Goal: Task Accomplishment & Management: Manage account settings

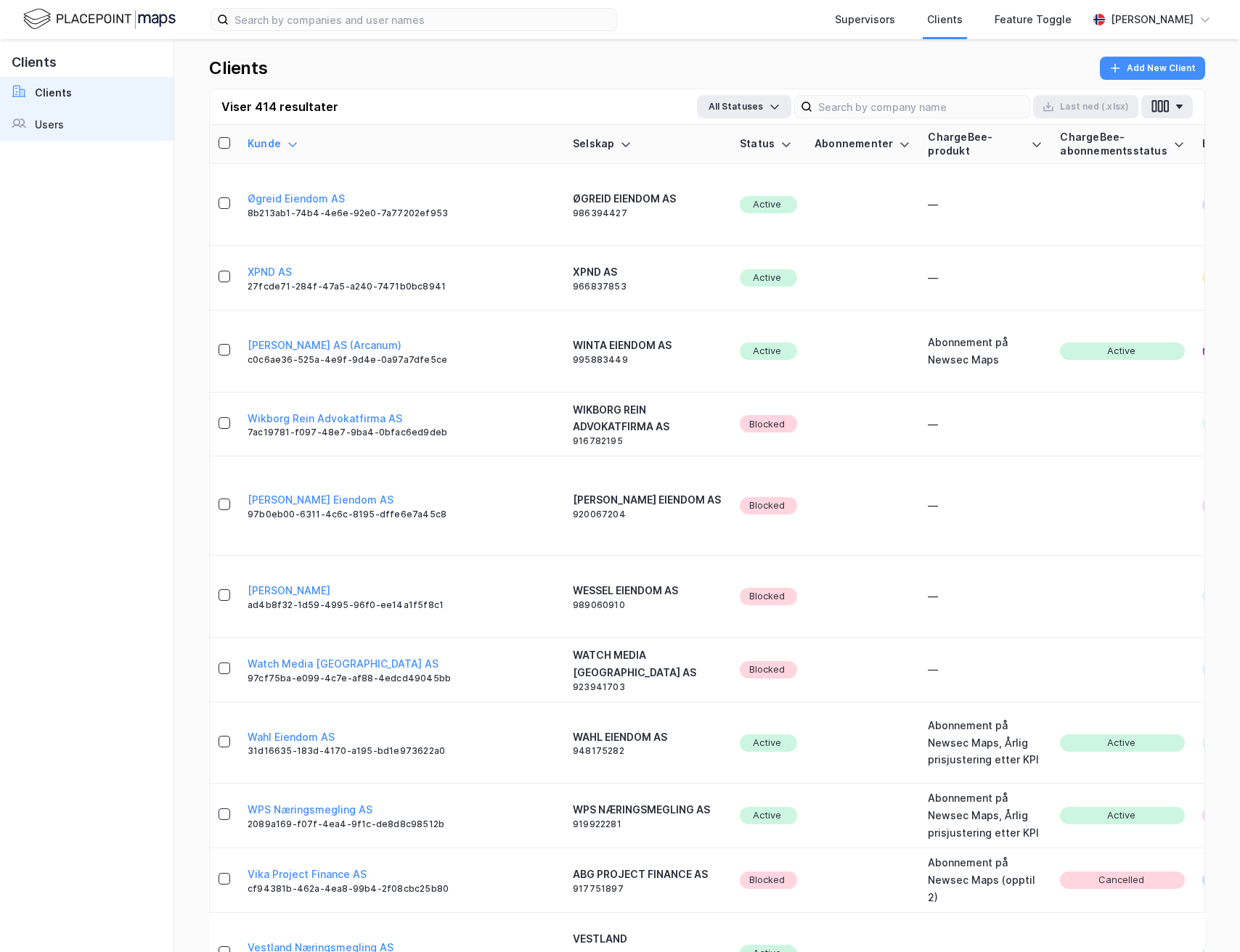
click at [91, 124] on link "Users" at bounding box center [86, 124] width 173 height 32
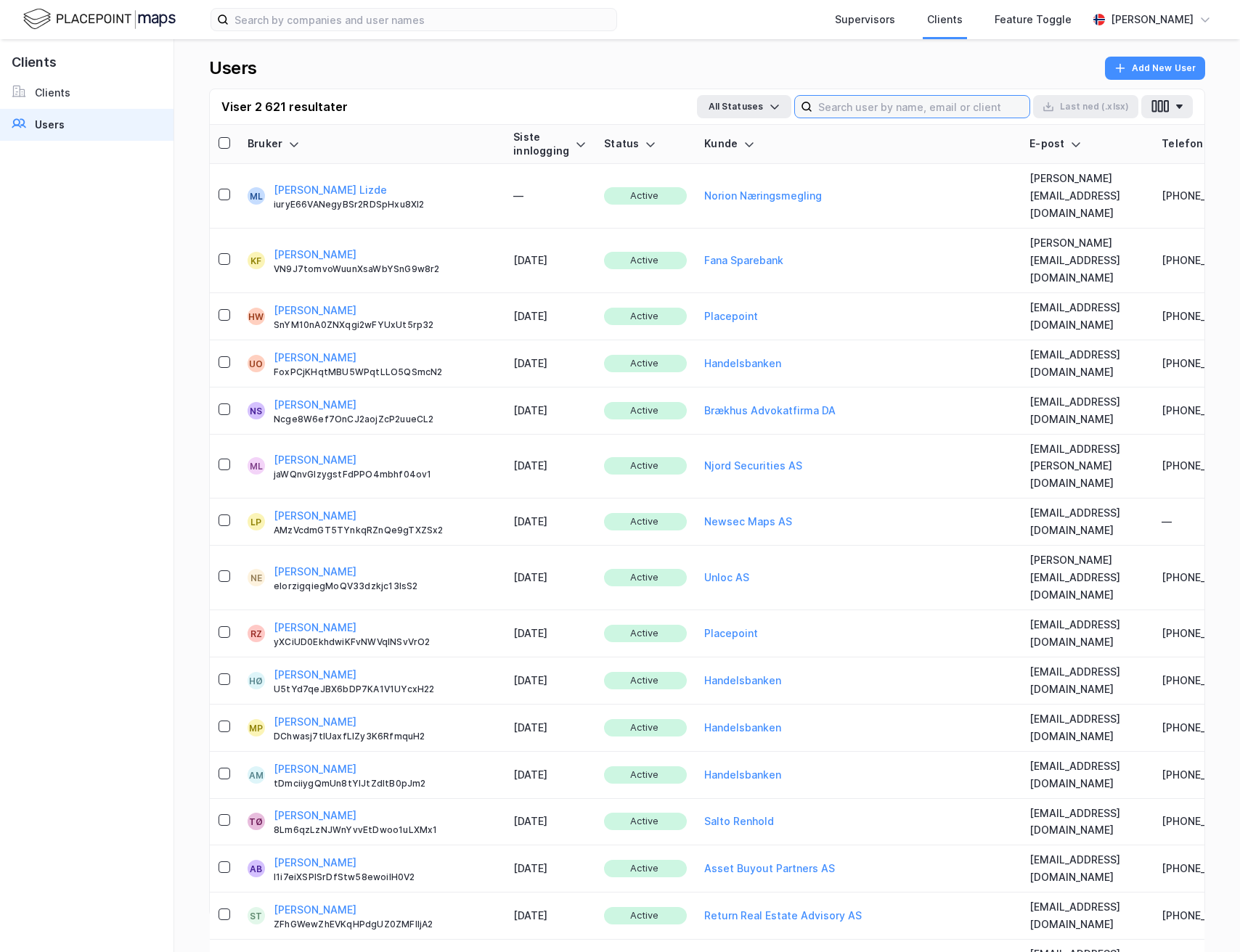
click at [908, 106] on input at bounding box center [920, 106] width 217 height 22
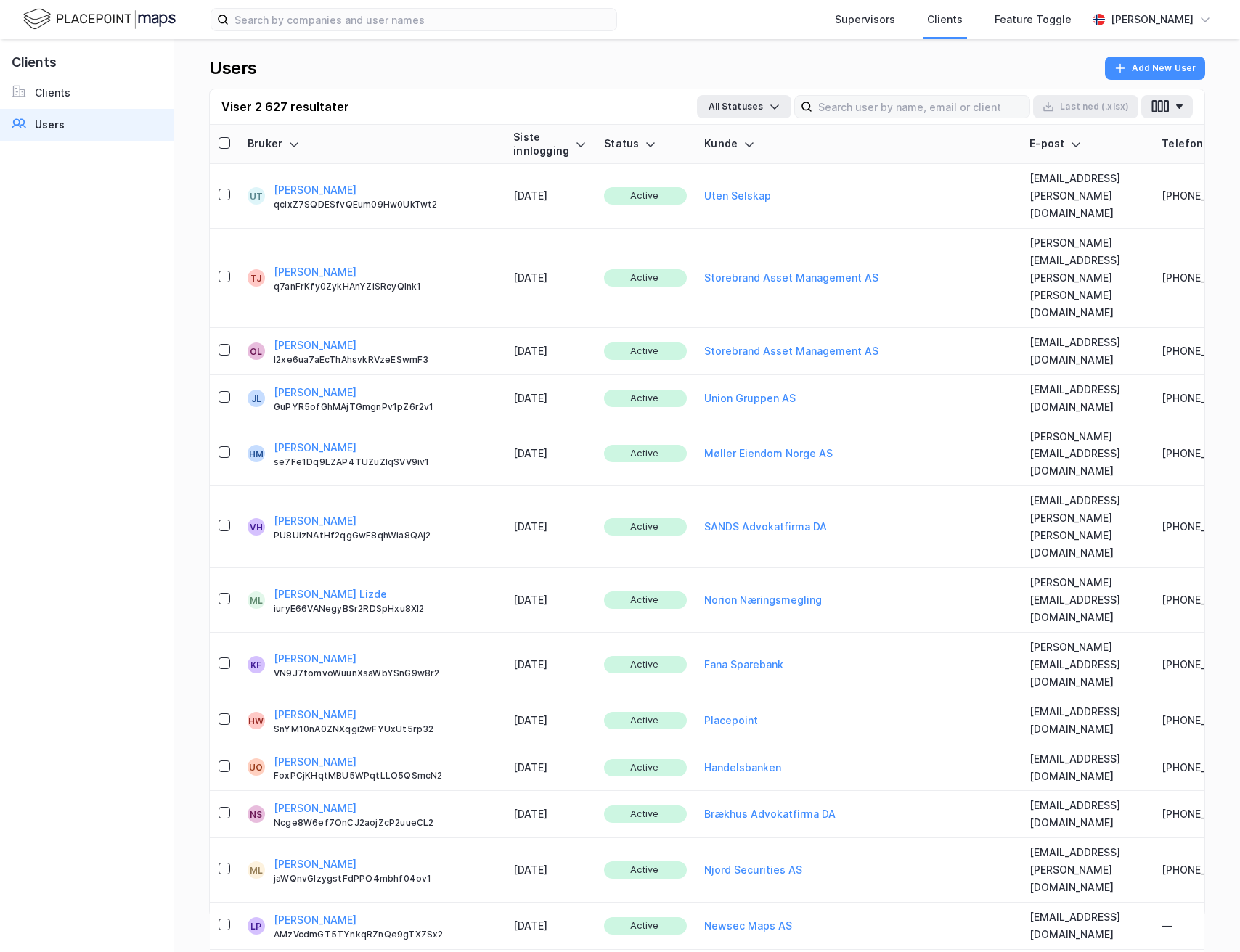
click at [883, 95] on div "Viser 2 627 resultater All Statuses Last [PERSON_NAME] (.xlsx)" at bounding box center [706, 107] width 994 height 36
click at [883, 95] on input at bounding box center [920, 106] width 217 height 22
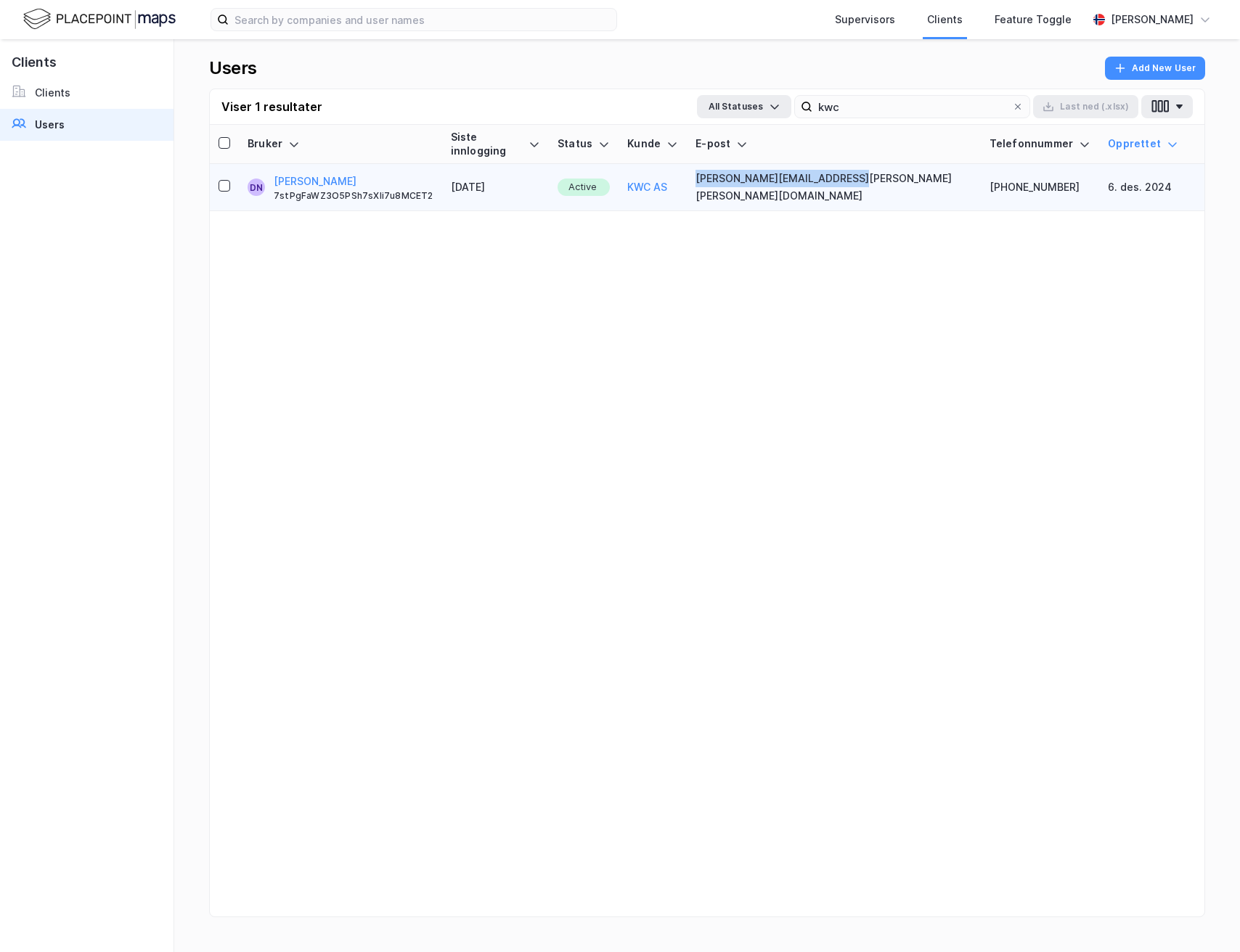
drag, startPoint x: 757, startPoint y: 172, endPoint x: 928, endPoint y: 170, distance: 171.0
click at [928, 170] on tr "DN [PERSON_NAME] 7stPgFaWZ3O5PSh7sXIi7u8MCET2 [DATE] Active KWC AS [PERSON_NAME…" at bounding box center [706, 187] width 994 height 47
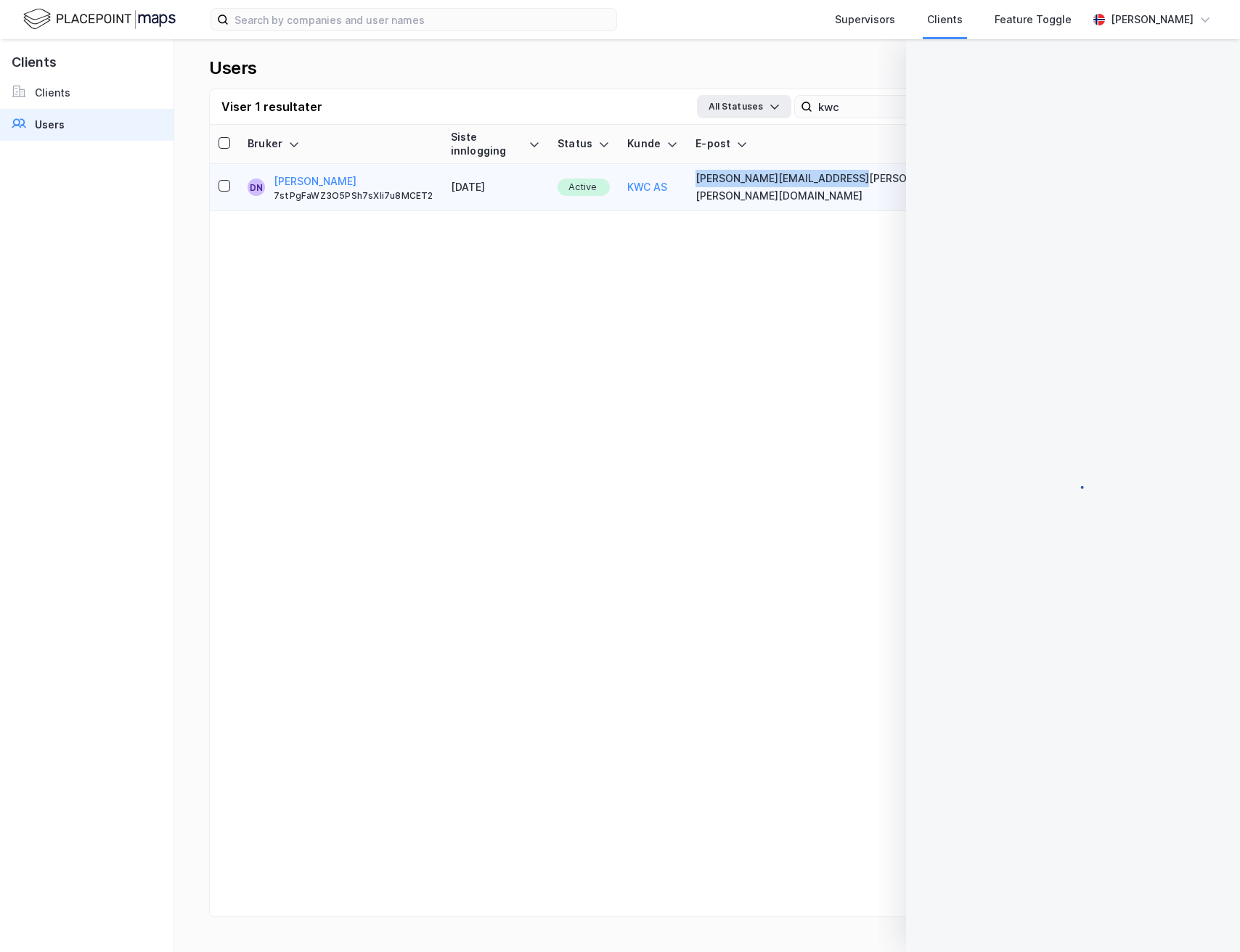
copy tr "[PERSON_NAME][EMAIL_ADDRESS][PERSON_NAME][PERSON_NAME][DOMAIN_NAME]"
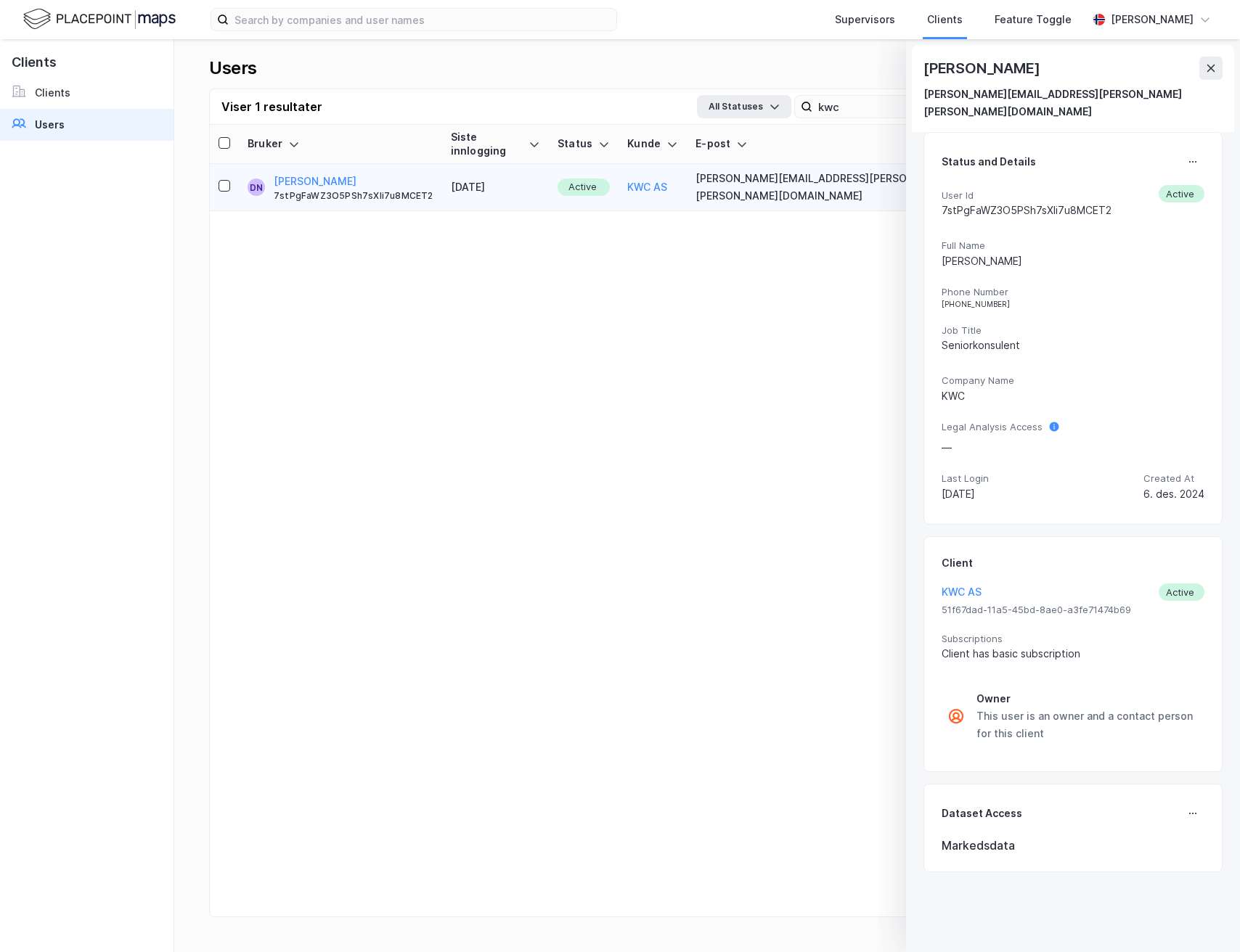
click at [1222, 53] on div "[PERSON_NAME] Nerland [EMAIL_ADDRESS][PERSON_NAME][PERSON_NAME][DOMAIN_NAME]" at bounding box center [1073, 88] width 323 height 87
click at [1211, 64] on button at bounding box center [1210, 68] width 23 height 23
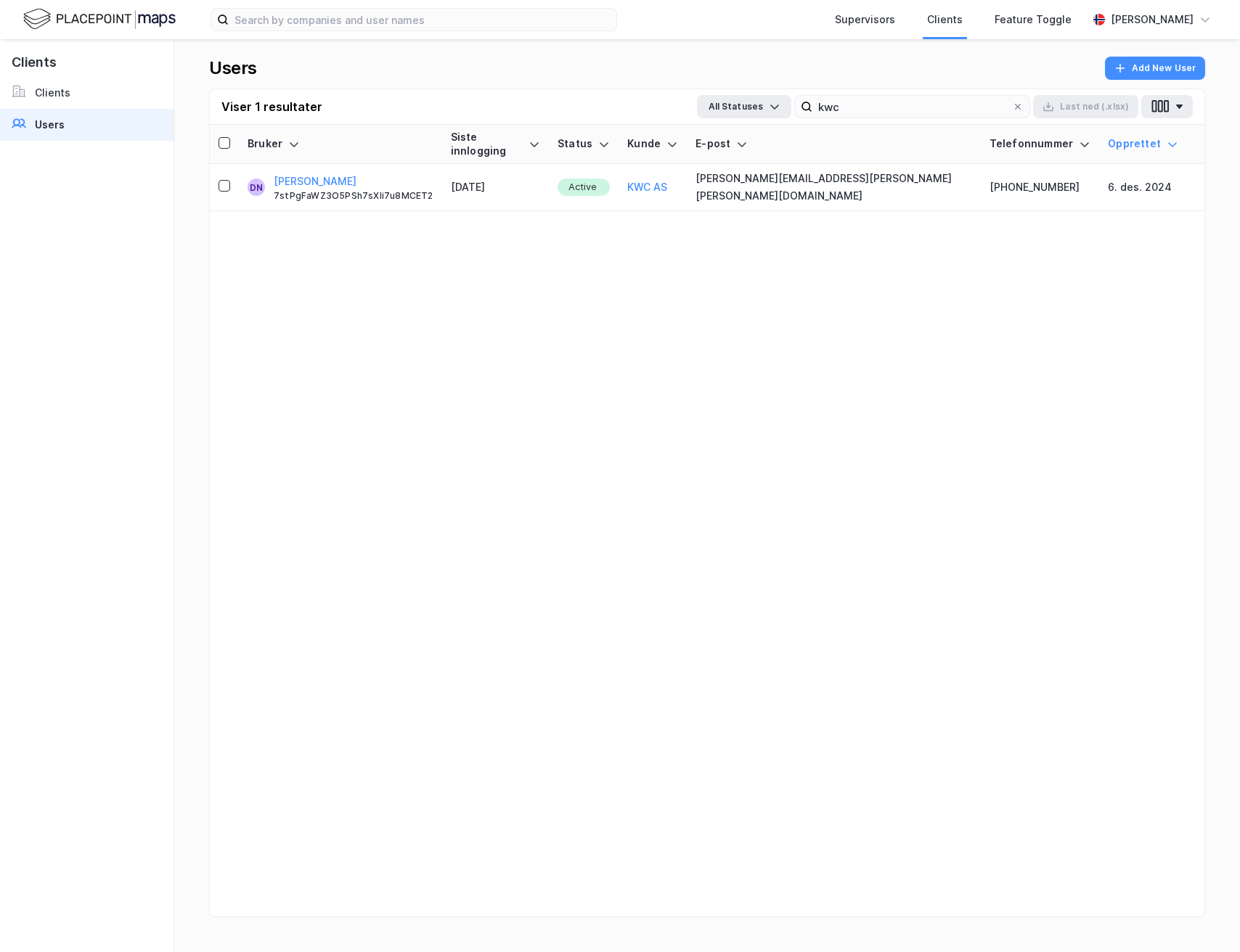
click at [978, 94] on div "Viser 1 resultater All Statuses kwc Last [PERSON_NAME] (.xlsx)" at bounding box center [706, 107] width 994 height 36
click at [968, 102] on input "kwc" at bounding box center [911, 106] width 199 height 22
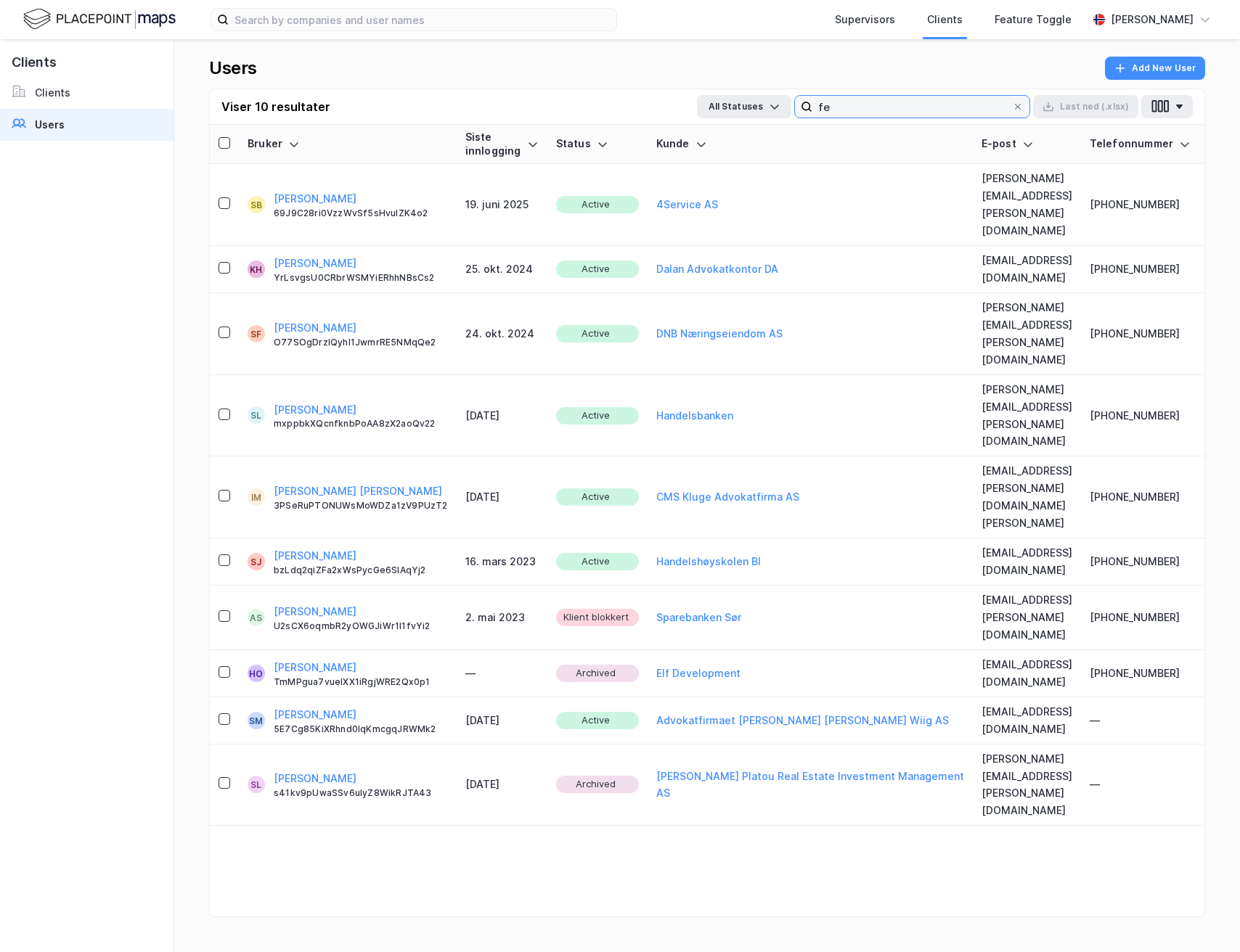
type input "f"
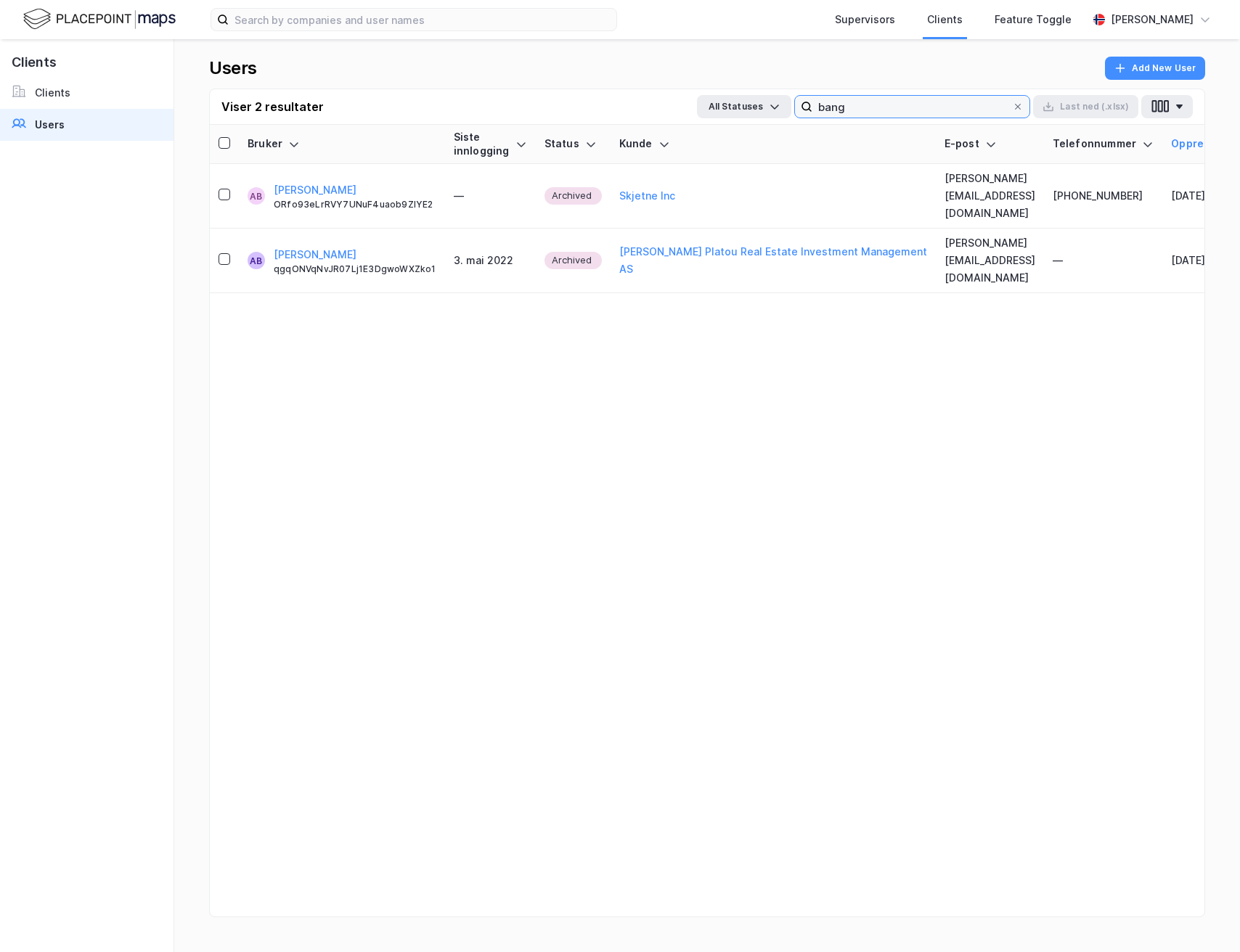
type input "bang"
click at [1015, 103] on span at bounding box center [1017, 107] width 11 height 11
click at [1012, 103] on input "bang" at bounding box center [911, 106] width 199 height 22
click at [1015, 135] on th "E-post" at bounding box center [989, 144] width 108 height 39
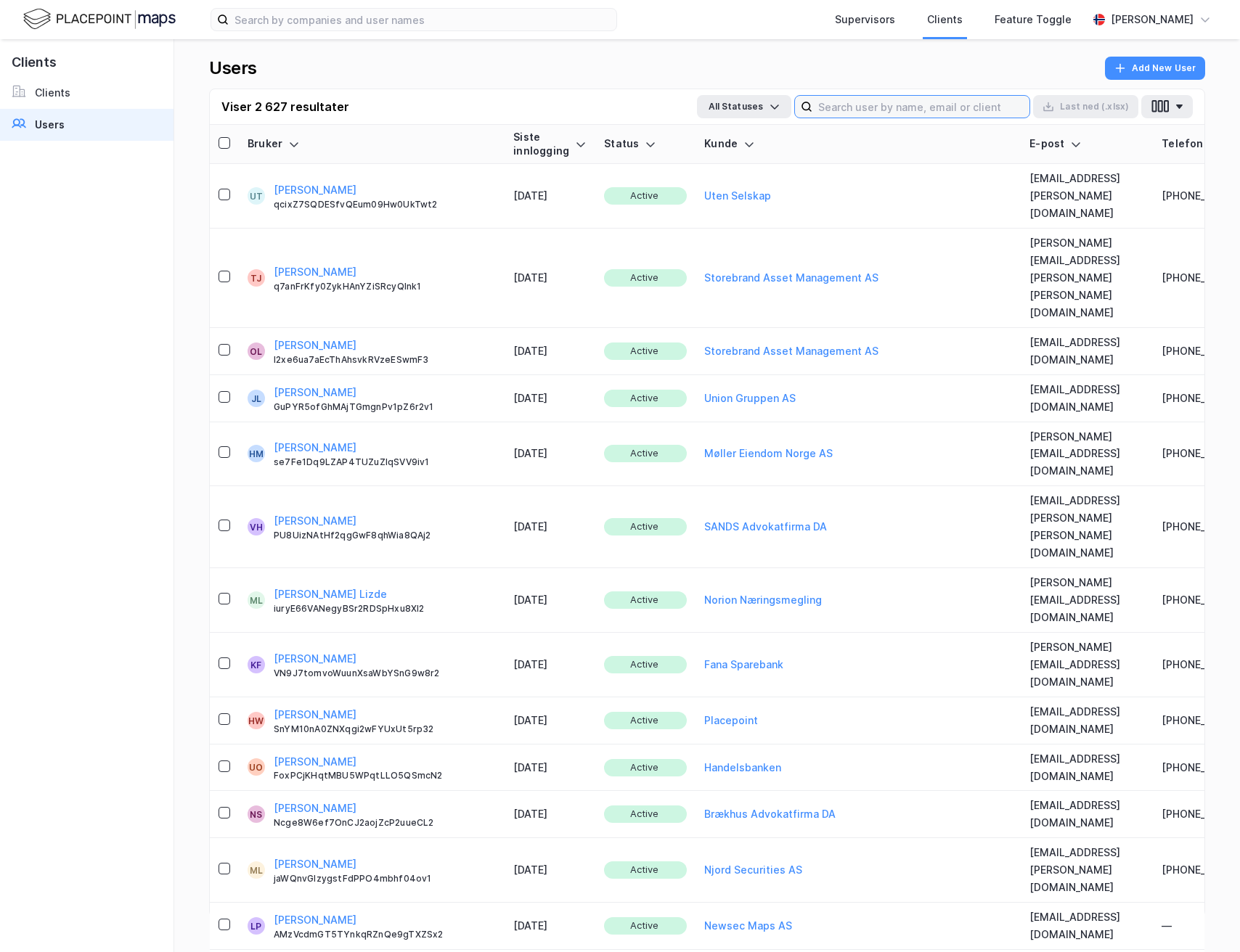
click at [905, 98] on input at bounding box center [920, 106] width 217 height 22
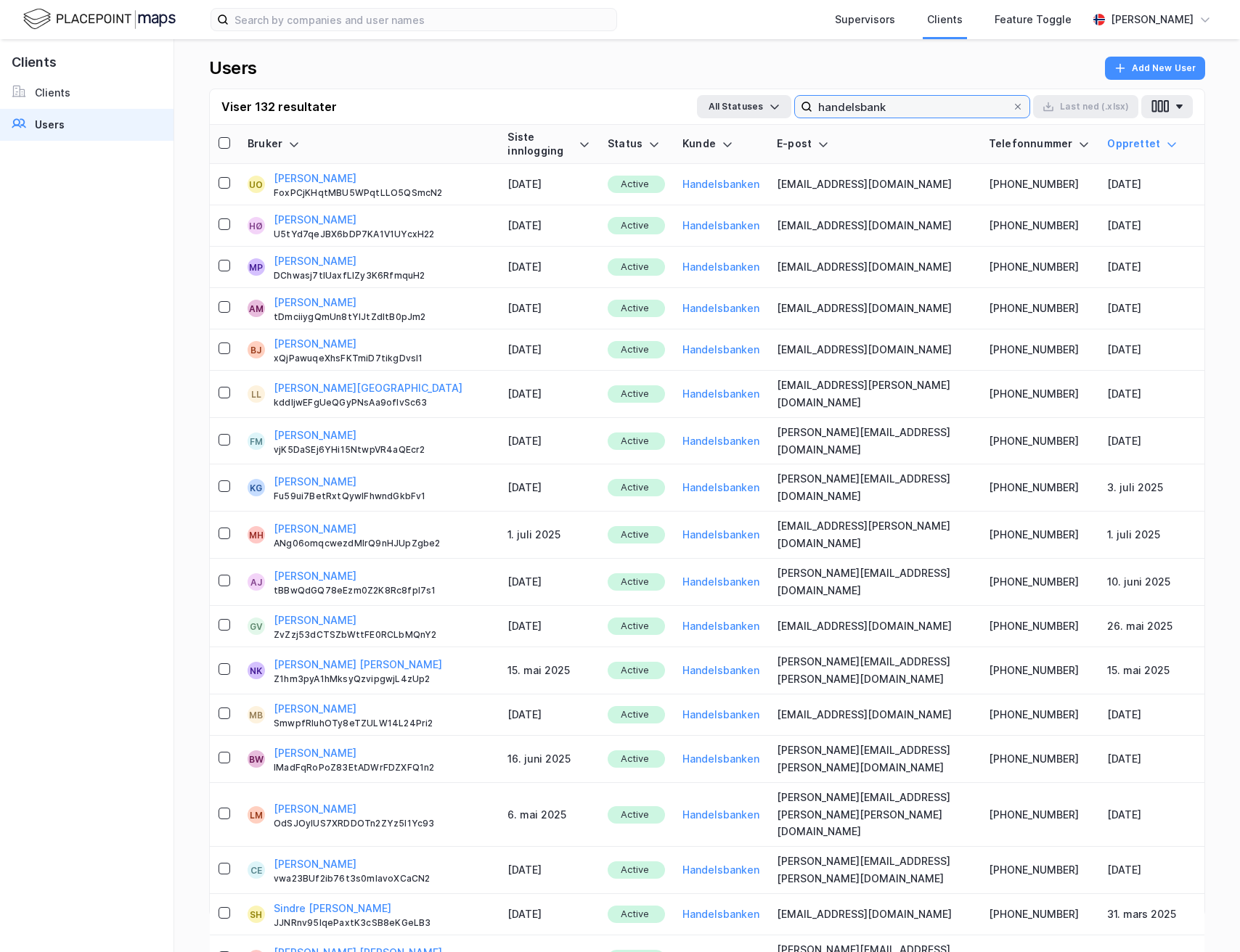
type input "handelsbank"
click at [548, 144] on div "Siste innlogging" at bounding box center [548, 144] width 82 height 27
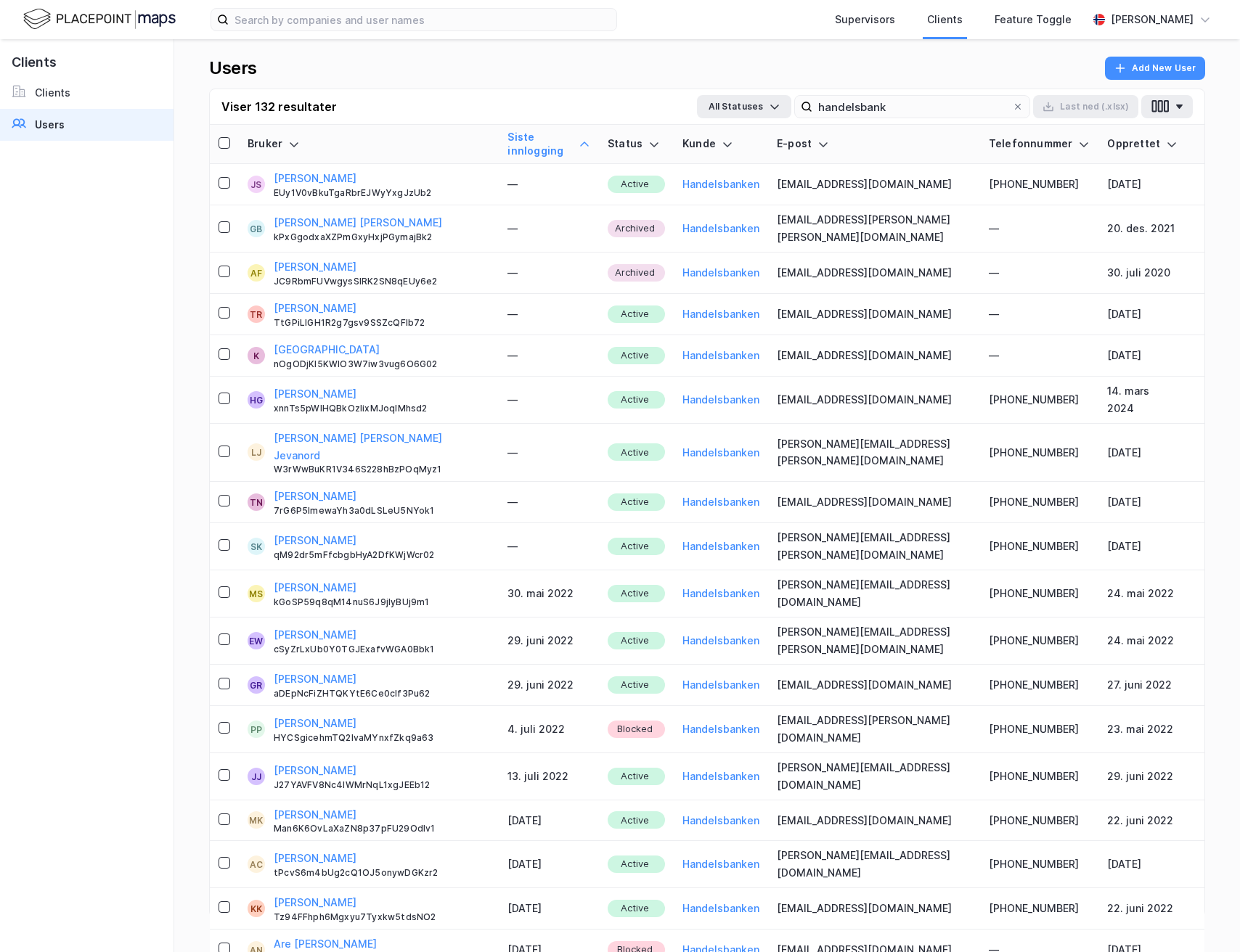
click at [579, 144] on icon at bounding box center [584, 144] width 11 height 11
